Goal: Navigation & Orientation: Understand site structure

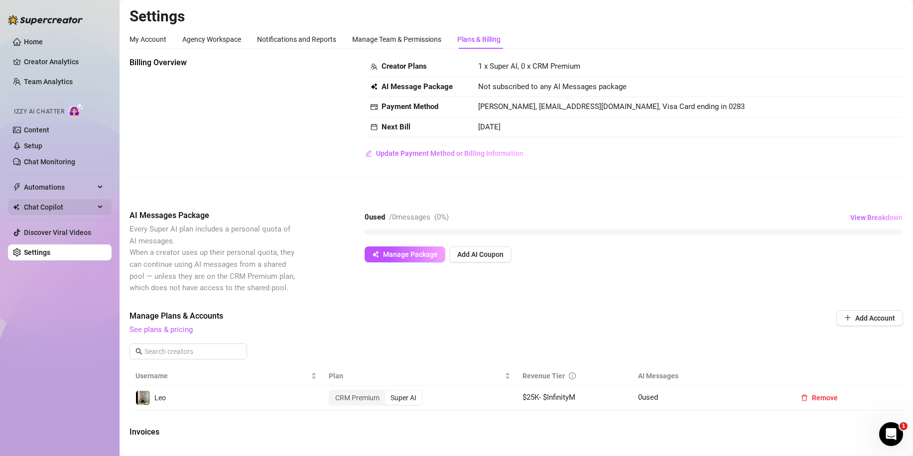
click at [58, 204] on span "Chat Copilot" at bounding box center [59, 207] width 71 height 16
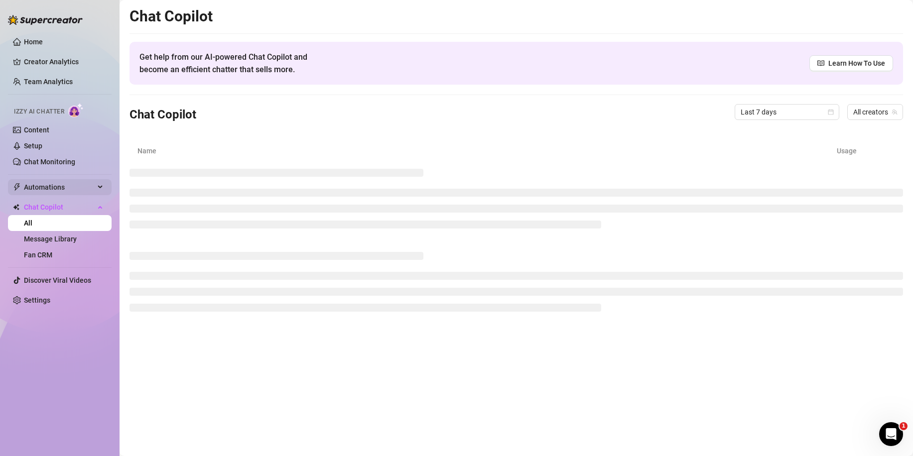
click at [86, 187] on span "Automations" at bounding box center [59, 187] width 71 height 16
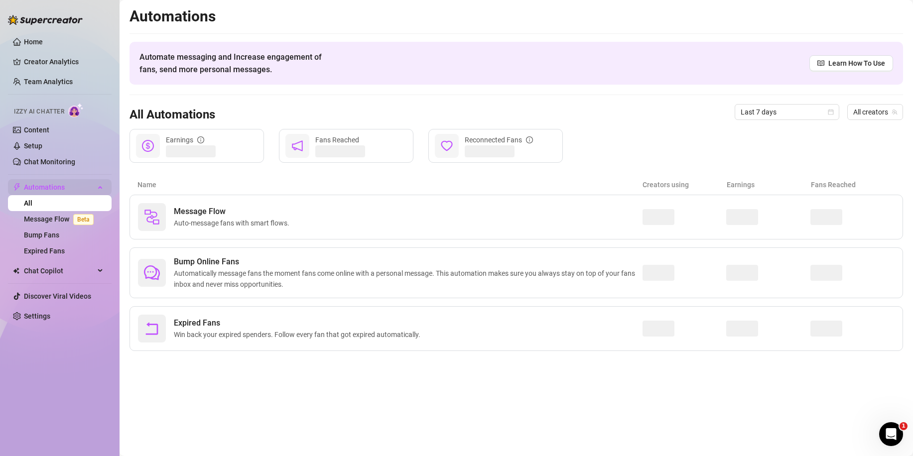
click at [93, 187] on span "Automations" at bounding box center [59, 187] width 71 height 16
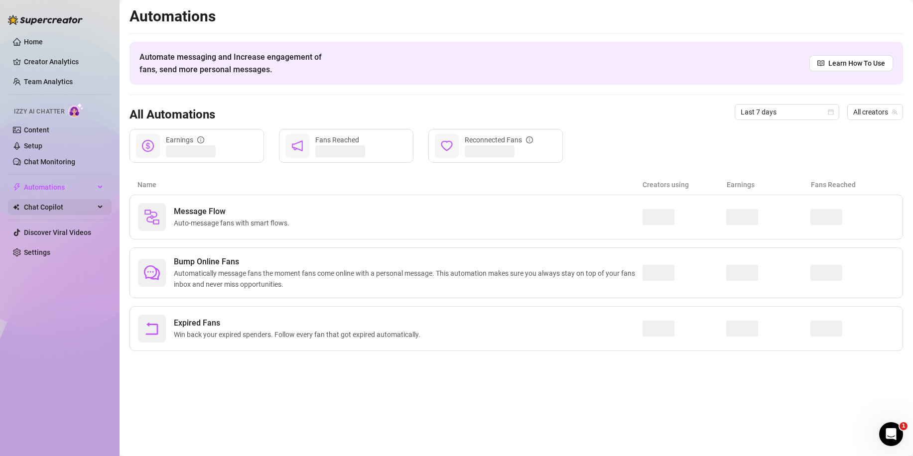
click at [77, 208] on span "Chat Copilot" at bounding box center [59, 207] width 71 height 16
